Goal: Task Accomplishment & Management: Manage account settings

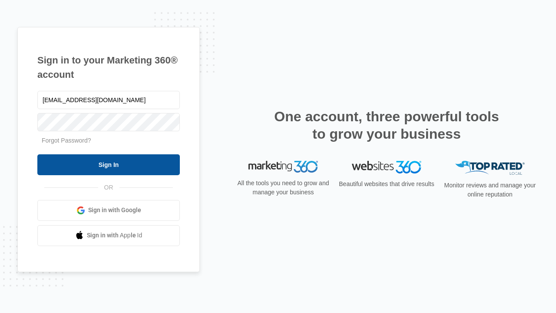
click at [109, 164] on input "Sign In" at bounding box center [108, 164] width 143 height 21
